Goal: Use online tool/utility: Utilize a website feature to perform a specific function

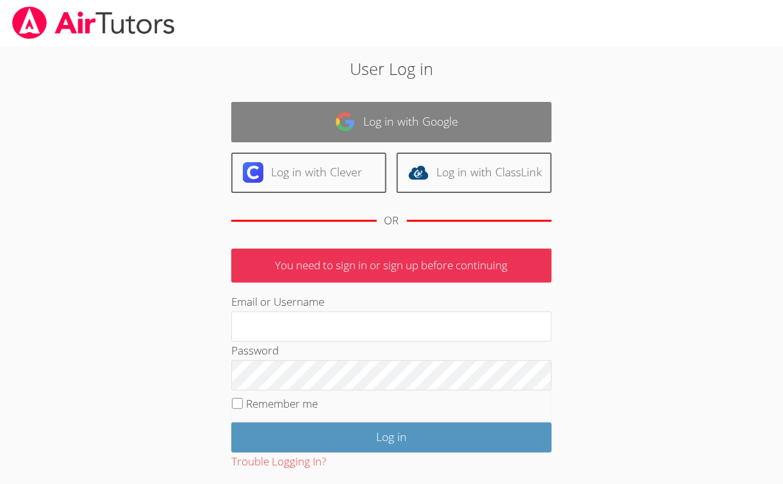
click at [361, 112] on link "Log in with Google" at bounding box center [391, 122] width 320 height 40
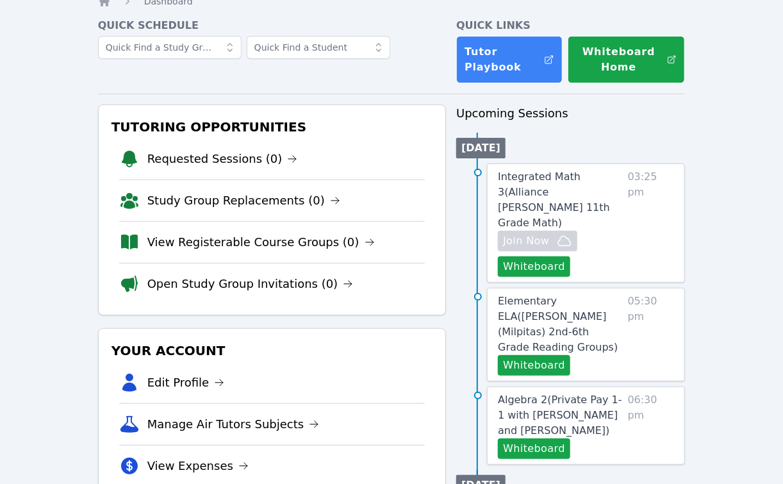
scroll to position [103, 0]
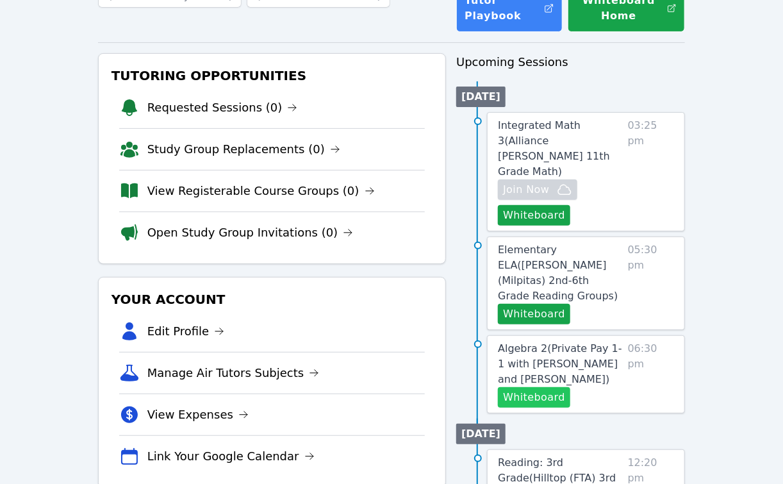
click at [541, 387] on button "Whiteboard" at bounding box center [534, 397] width 72 height 21
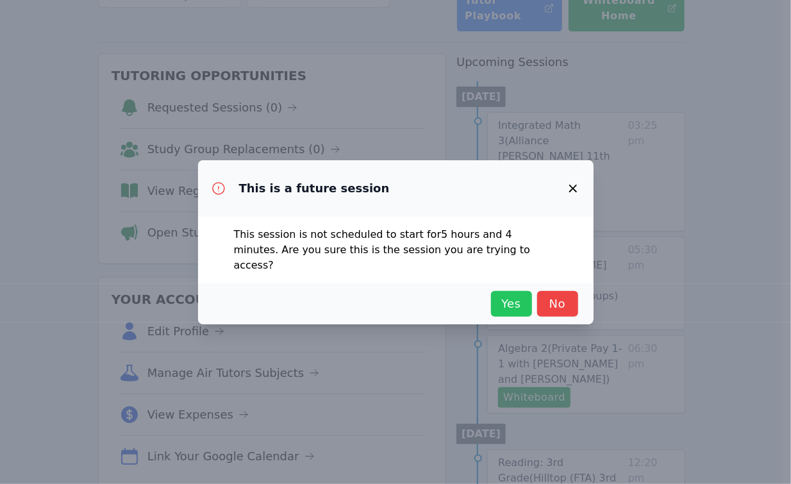
click at [515, 300] on span "Yes" at bounding box center [511, 304] width 28 height 18
